Goal: Find specific page/section: Find specific page/section

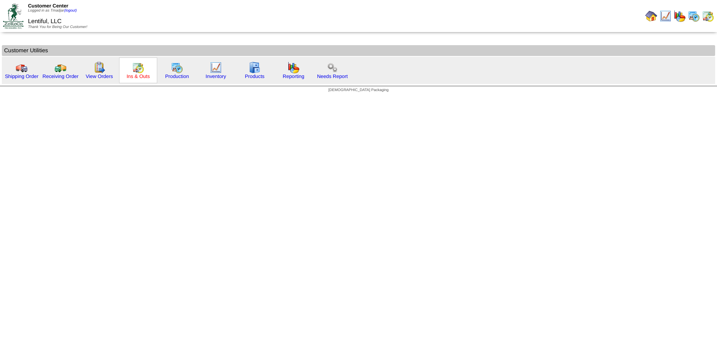
click at [136, 74] on link "Ins & Outs" at bounding box center [138, 77] width 23 height 6
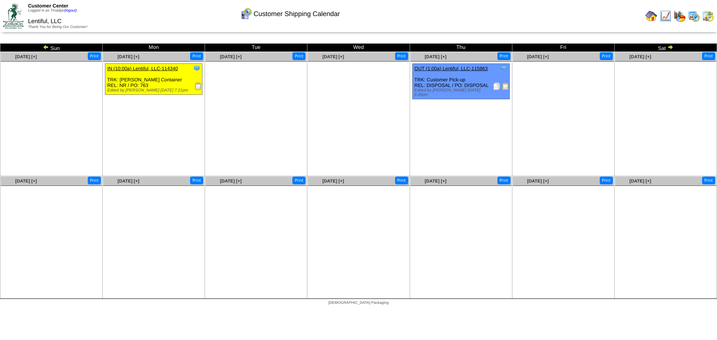
click at [694, 17] on img at bounding box center [694, 16] width 12 height 12
